Goal: Information Seeking & Learning: Learn about a topic

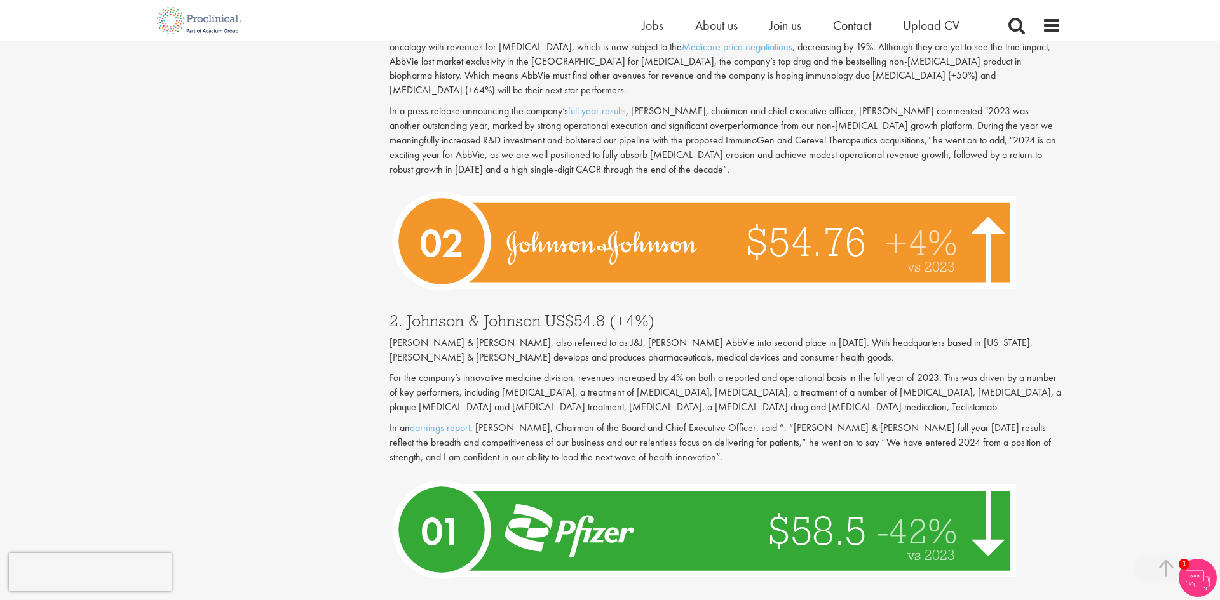
scroll to position [4036, 0]
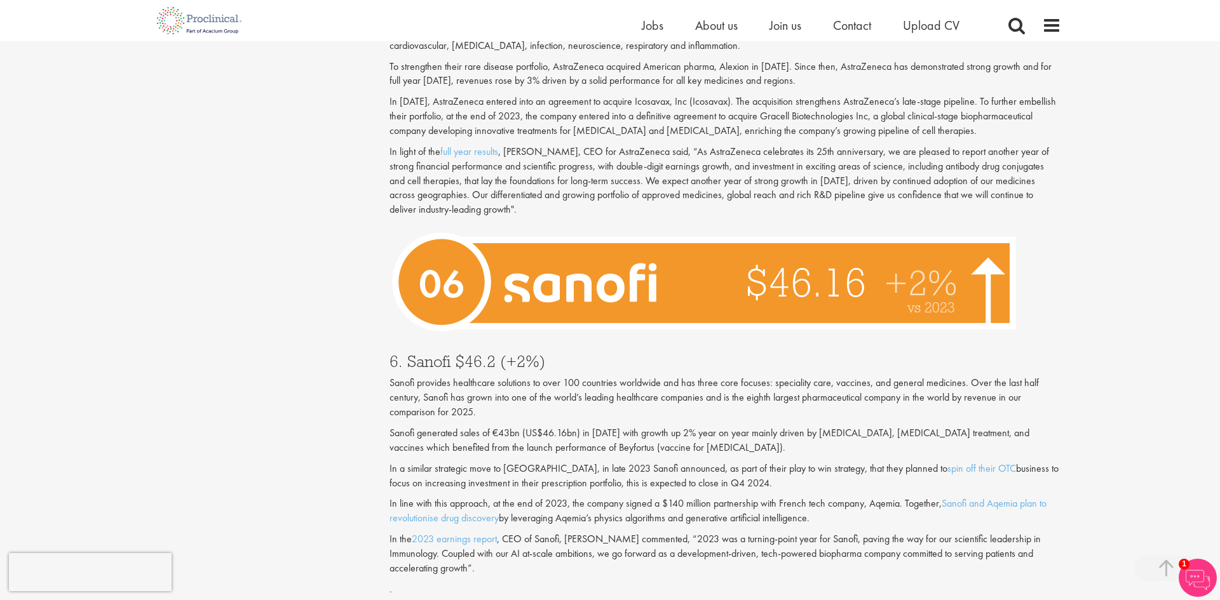
scroll to position [2292, 0]
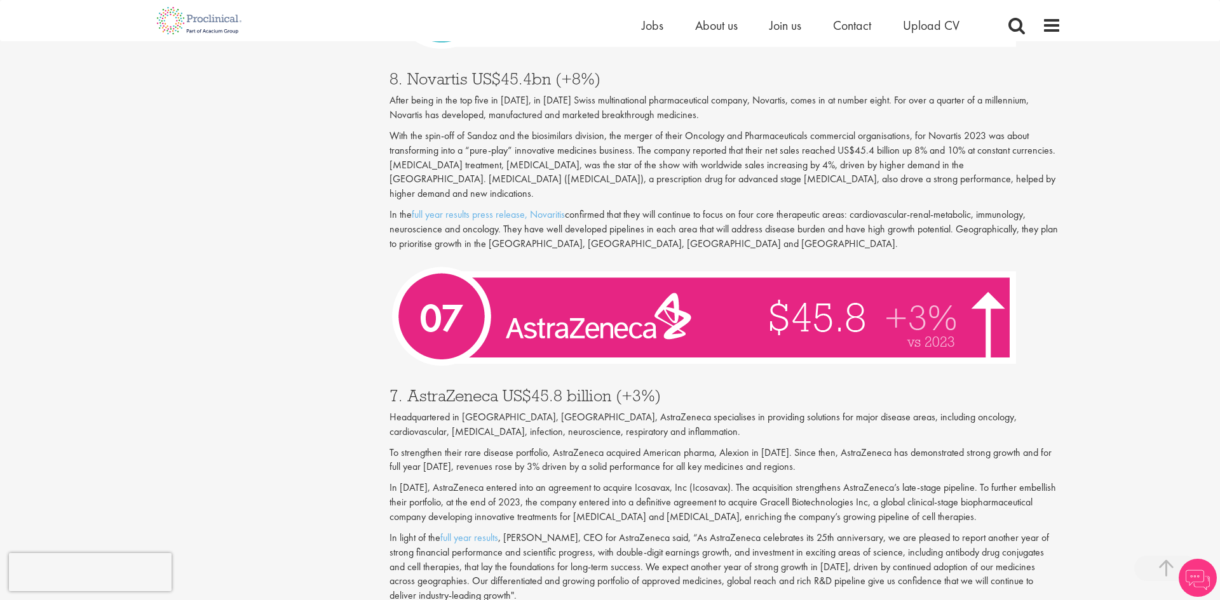
scroll to position [2144, 0]
